Goal: Task Accomplishment & Management: Use online tool/utility

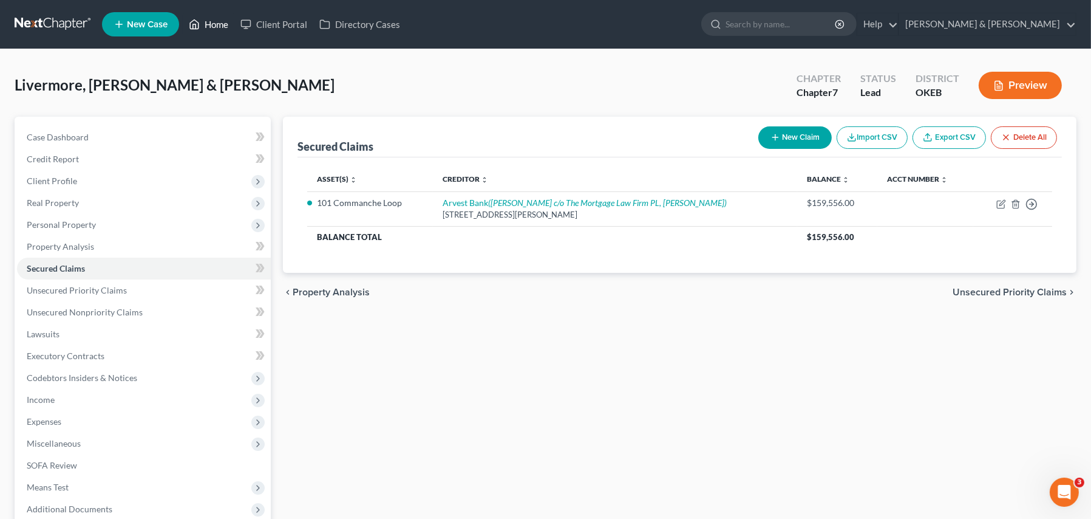
click at [213, 18] on link "Home" at bounding box center [209, 24] width 52 height 22
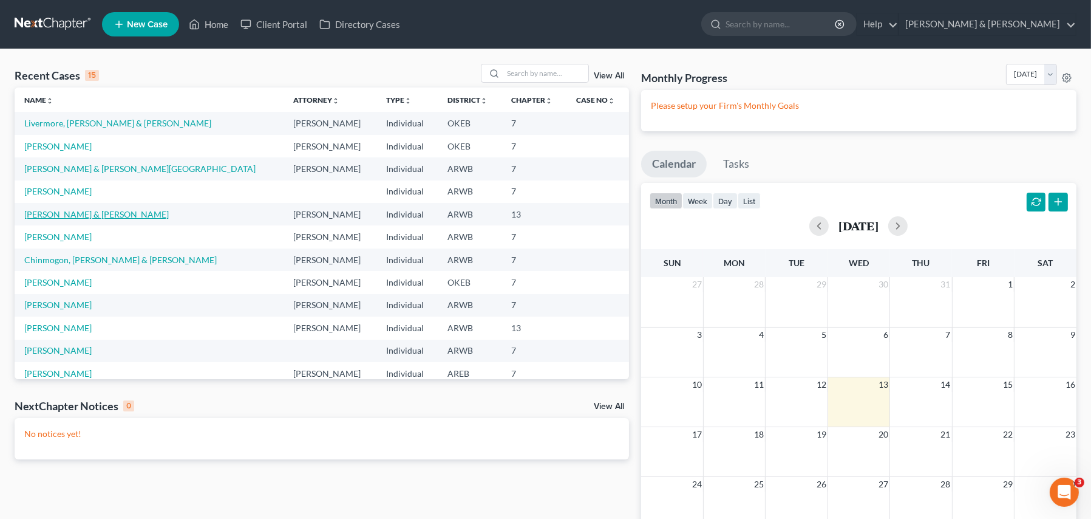
click at [92, 216] on link "[PERSON_NAME] & [PERSON_NAME]" at bounding box center [96, 214] width 145 height 10
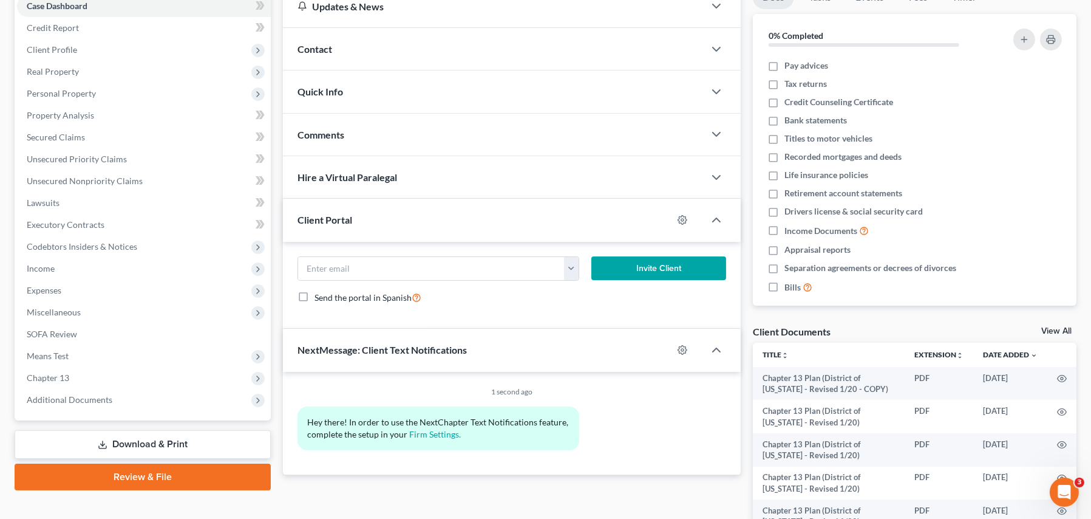
scroll to position [243, 0]
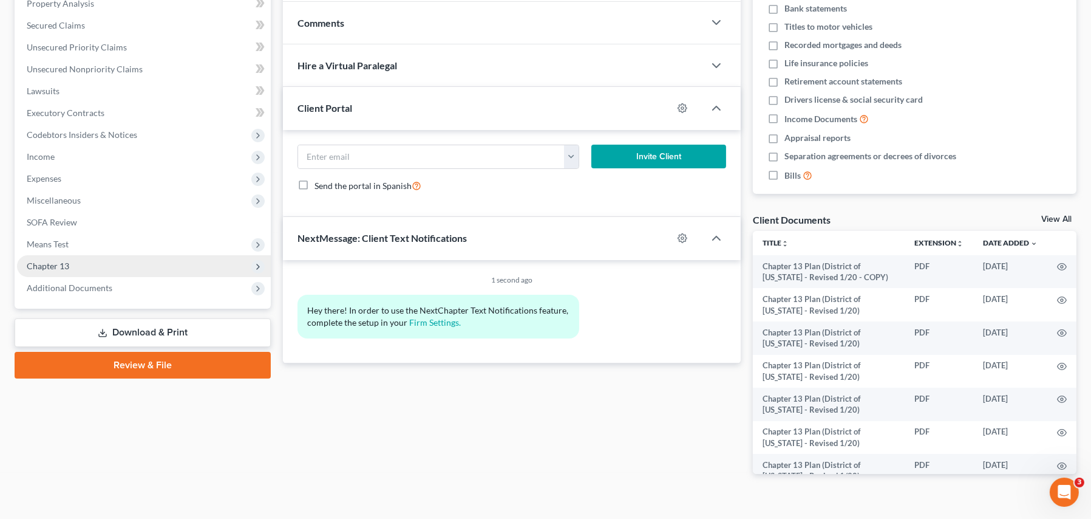
click at [36, 265] on span "Chapter 13" at bounding box center [48, 265] width 43 height 10
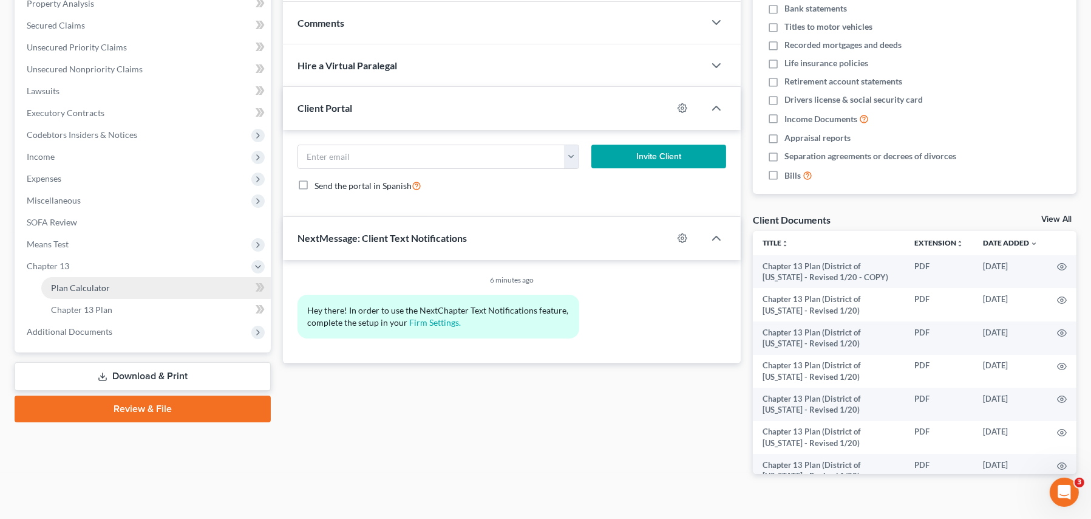
click at [64, 289] on span "Plan Calculator" at bounding box center [80, 287] width 59 height 10
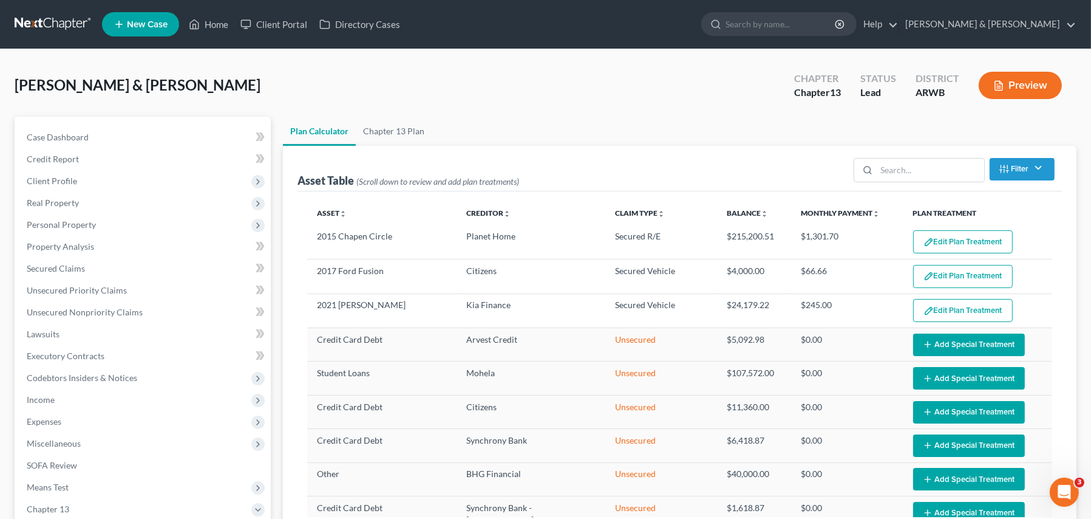
select select "59"
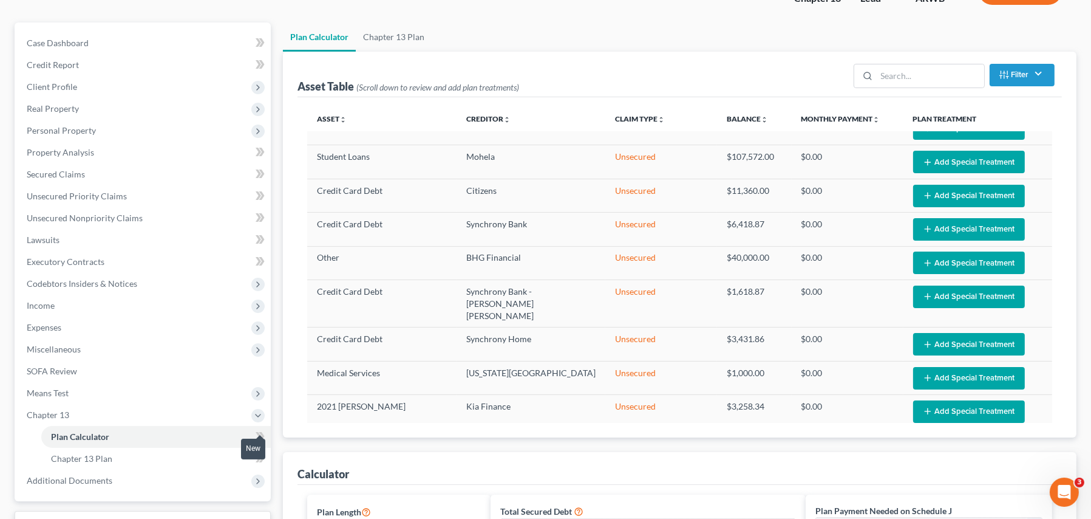
scroll to position [304, 0]
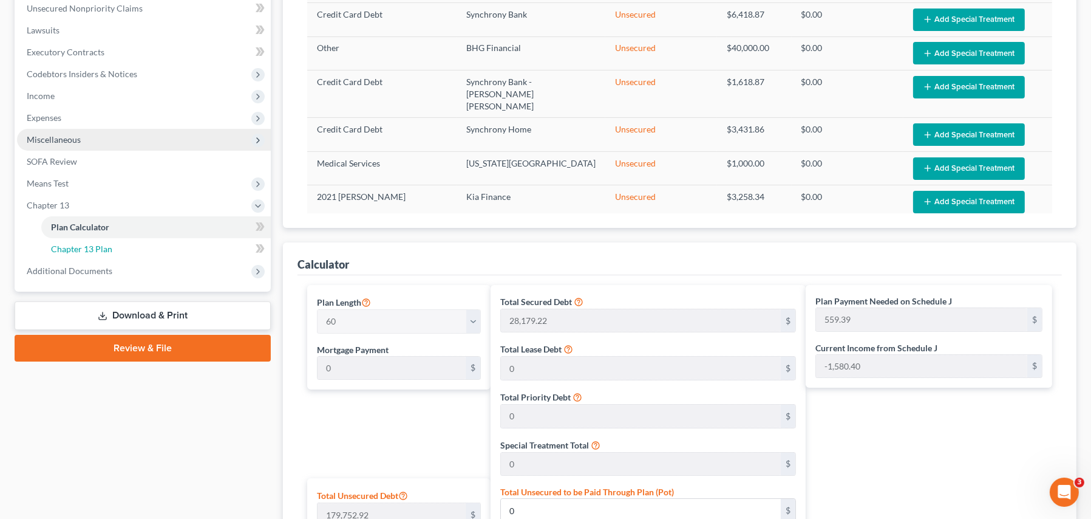
click at [78, 247] on span "Chapter 13 Plan" at bounding box center [81, 248] width 61 height 10
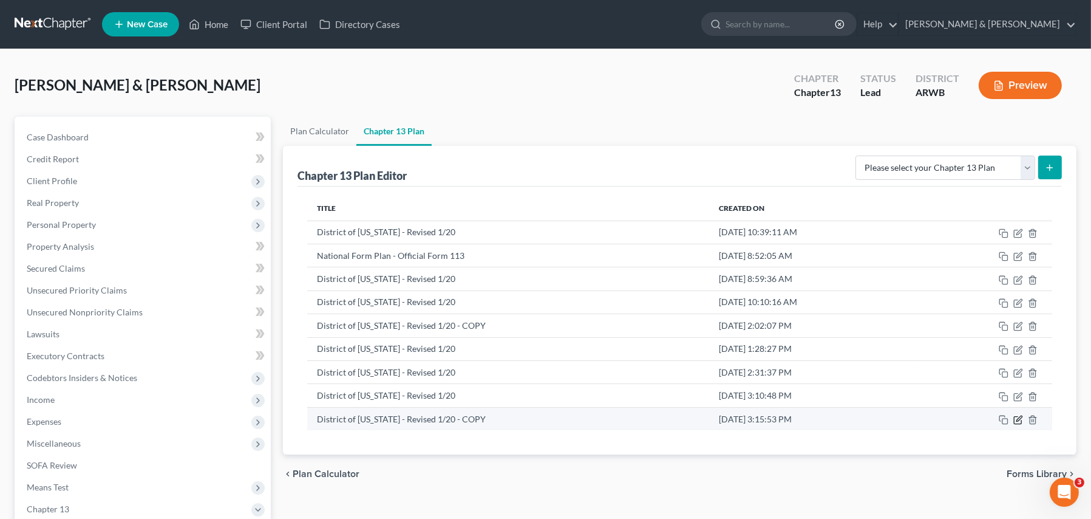
click at [1018, 417] on icon "button" at bounding box center [1018, 417] width 5 height 5
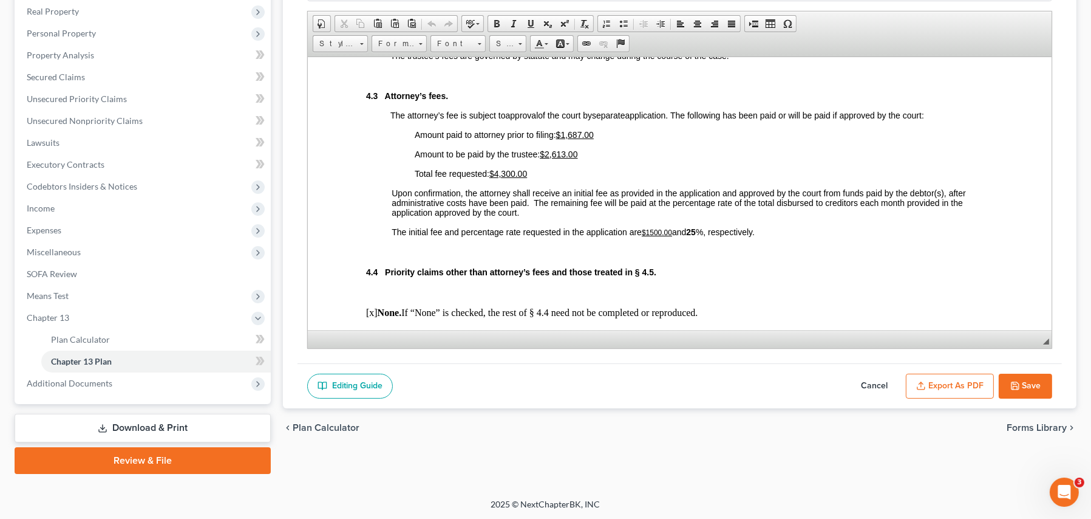
scroll to position [2672, 0]
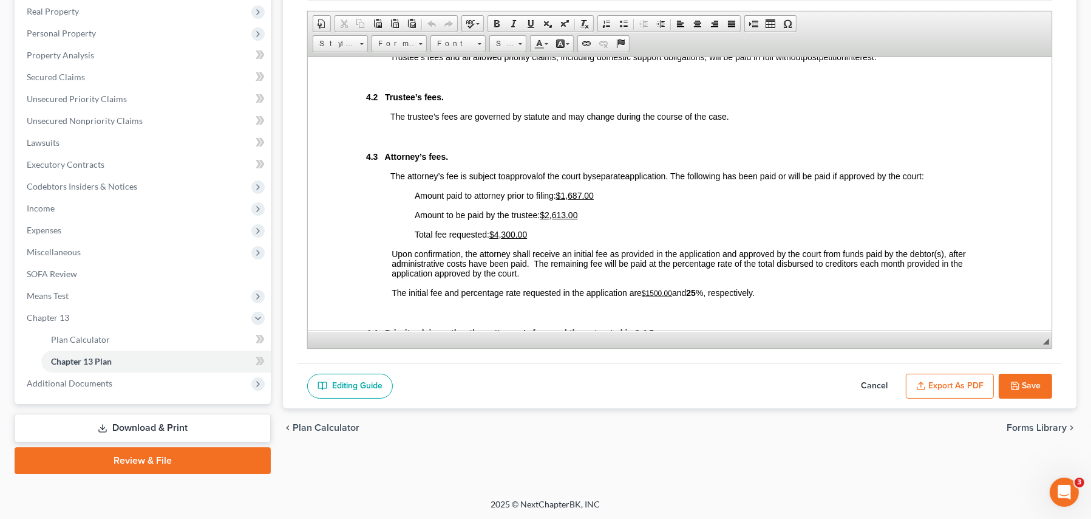
click at [435, 471] on div "Plan Calculator Chapter 13 Plan Chapter 13 Plan Name District of [US_STATE] - R…" at bounding box center [680, 199] width 806 height 548
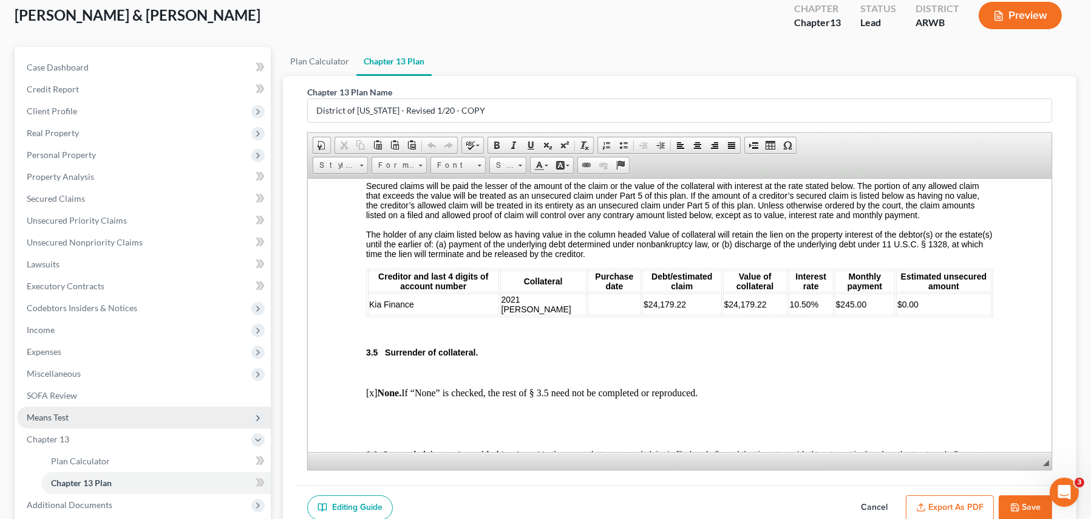
scroll to position [0, 0]
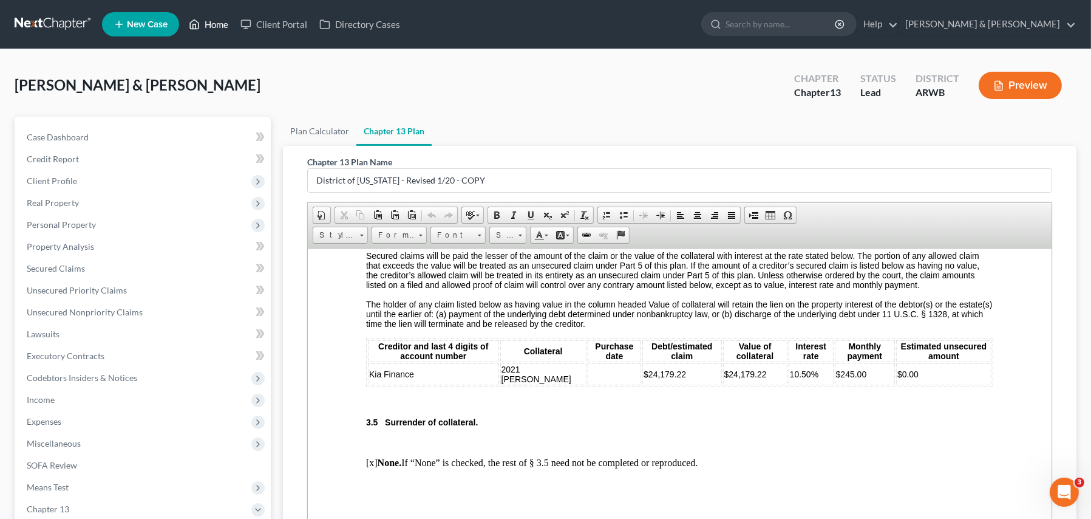
click at [219, 27] on link "Home" at bounding box center [209, 24] width 52 height 22
